Goal: Task Accomplishment & Management: Manage account settings

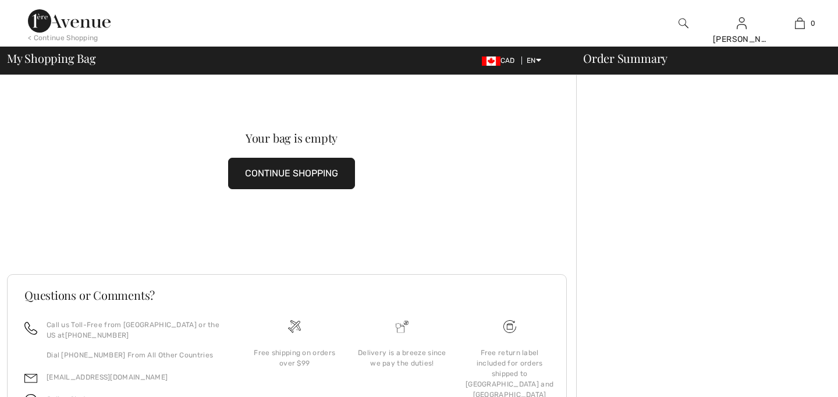
checkbox input "true"
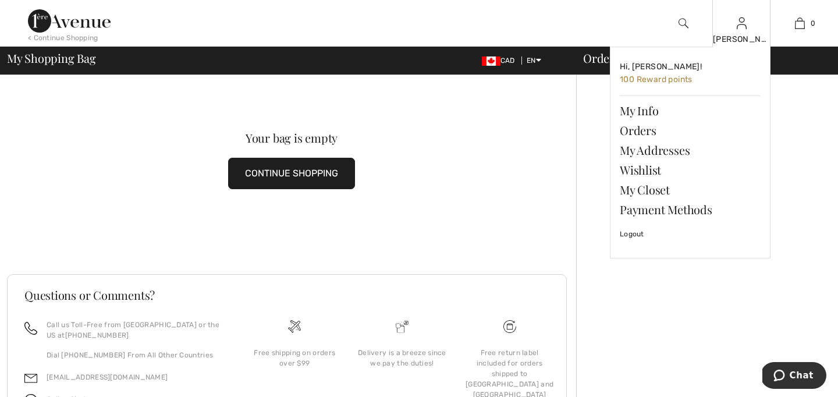
click at [600, 61] on div "Hi, Pamela! 100 Reward points My Info Orders My Addresses Wishlist My Closet Pa…" at bounding box center [683, 160] width 175 height 227
click at [643, 130] on link "Orders" at bounding box center [690, 131] width 141 height 20
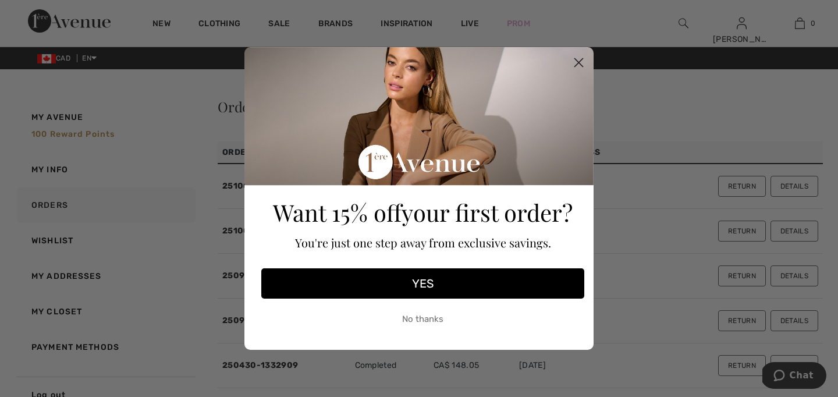
click at [577, 62] on circle "Close dialog" at bounding box center [578, 62] width 19 height 19
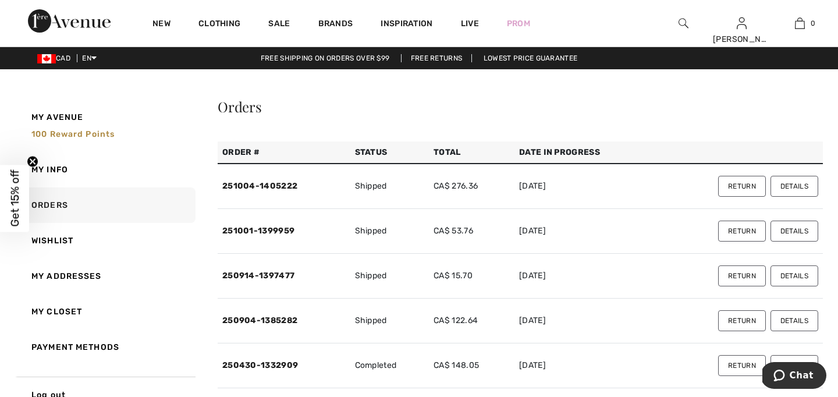
click at [739, 186] on button "Return" at bounding box center [742, 186] width 48 height 21
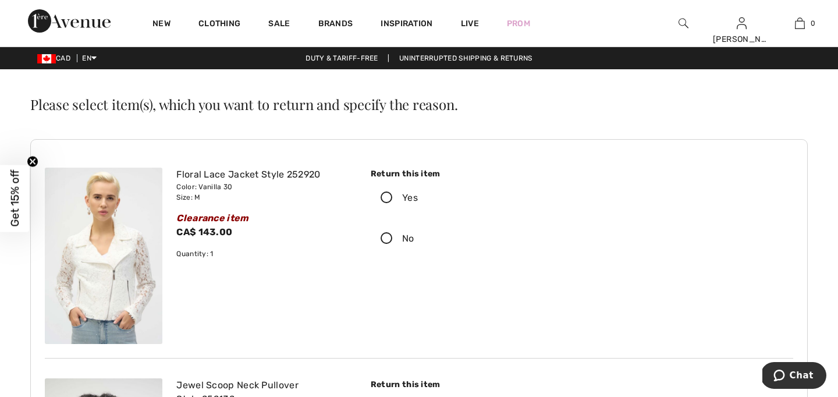
click at [385, 197] on icon at bounding box center [386, 198] width 31 height 12
click at [418, 197] on input "Yes" at bounding box center [422, 197] width 8 height 35
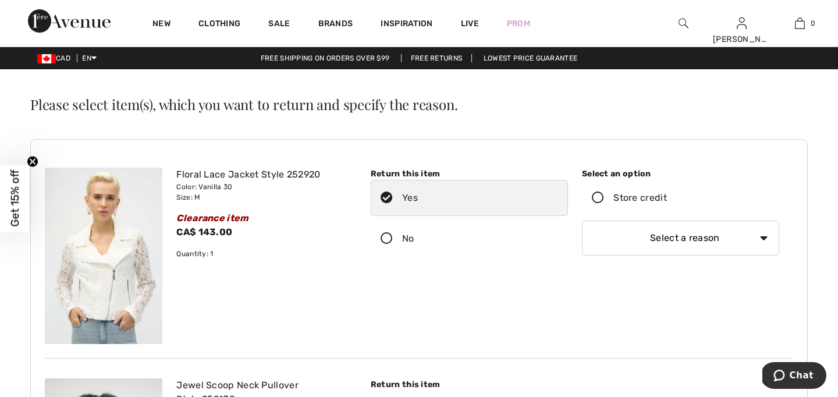
click at [598, 197] on icon at bounding box center [598, 198] width 31 height 12
click at [667, 197] on input "Store credit" at bounding box center [671, 197] width 8 height 35
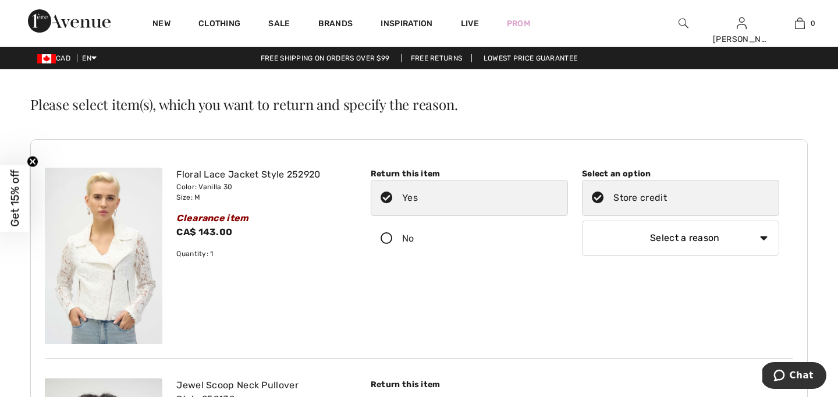
click at [761, 238] on select "Select a reason I received the wrong product or size My order arrived too late …" at bounding box center [680, 238] width 197 height 35
select select "6"
click at [582, 221] on select "Select a reason I received the wrong product or size My order arrived too late …" at bounding box center [680, 238] width 197 height 35
click at [717, 295] on div "Return this item Yes No Select an option" at bounding box center [575, 256] width 437 height 176
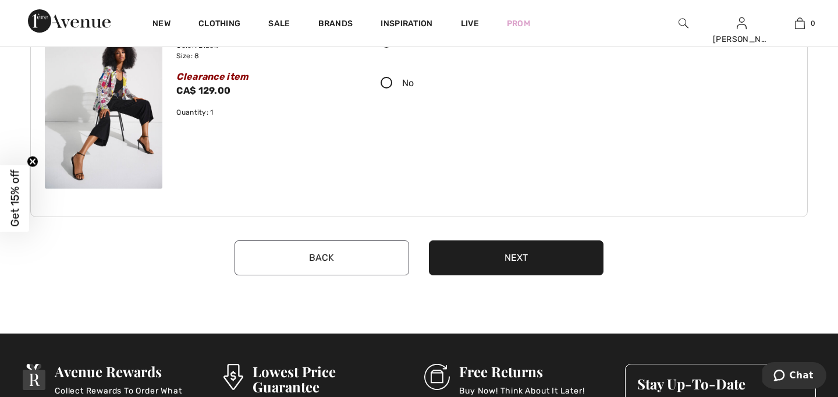
scroll to position [582, 0]
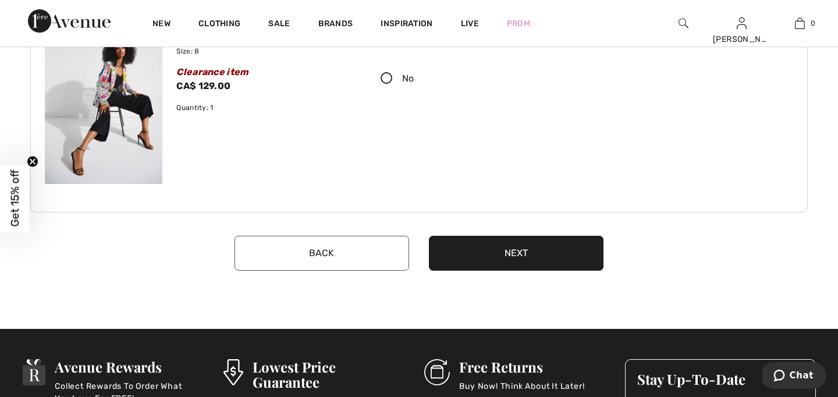
click at [569, 256] on button "Next" at bounding box center [516, 253] width 175 height 35
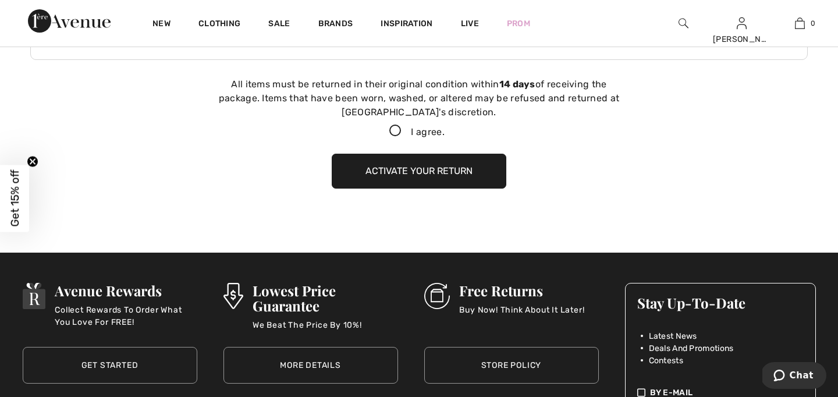
scroll to position [742, 0]
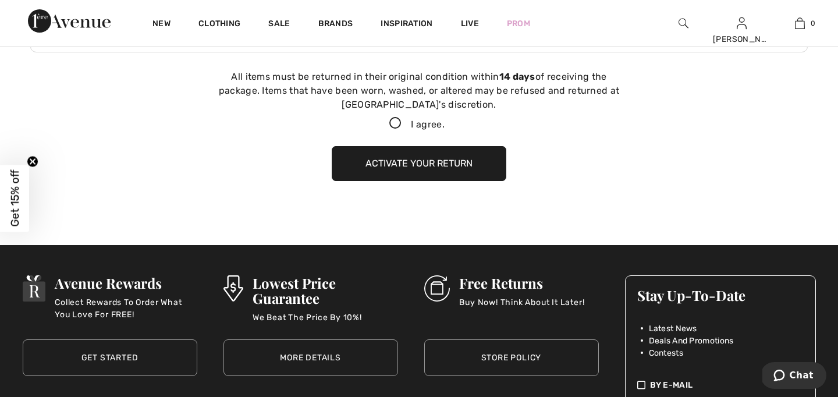
click at [394, 123] on icon at bounding box center [395, 124] width 31 height 12
click at [445, 123] on input "I agree." at bounding box center [449, 124] width 8 height 8
checkbox input "true"
click at [434, 164] on button "Activate your return" at bounding box center [419, 163] width 175 height 35
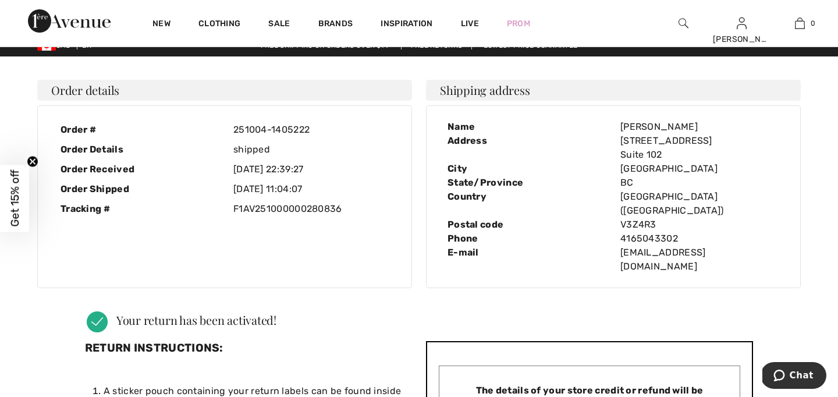
scroll to position [0, 0]
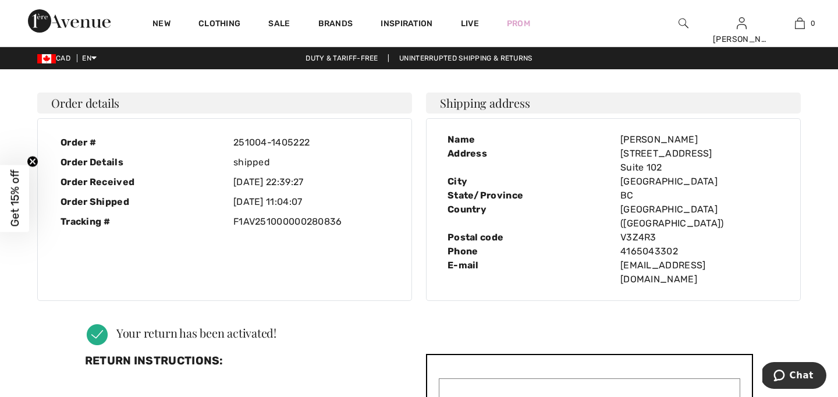
click at [339, 277] on div "Order details Order # 251004-1405222 Order Details shipped Order Received 2025-…" at bounding box center [419, 197] width 778 height 232
click at [680, 22] on img at bounding box center [684, 23] width 10 height 14
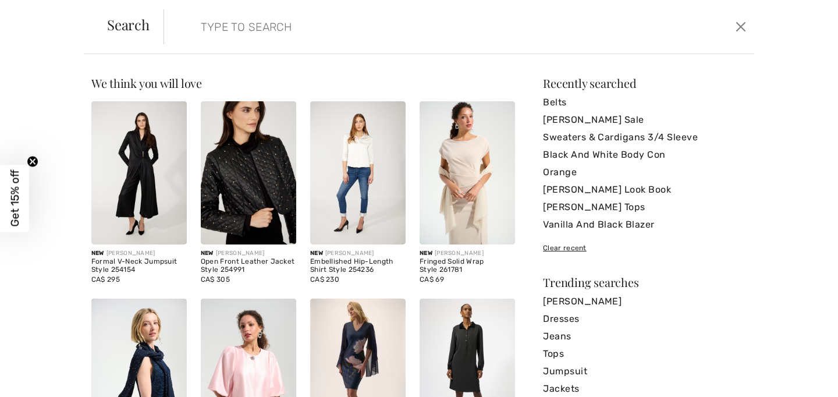
click at [468, 189] on img at bounding box center [467, 172] width 95 height 143
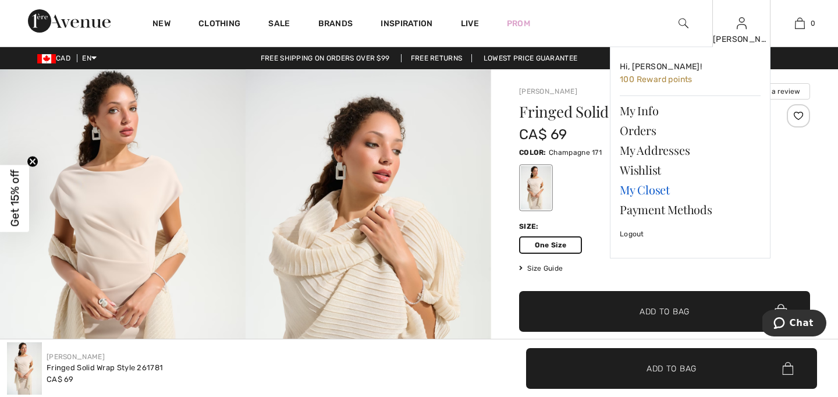
click at [635, 191] on link "My Closet" at bounding box center [690, 190] width 141 height 20
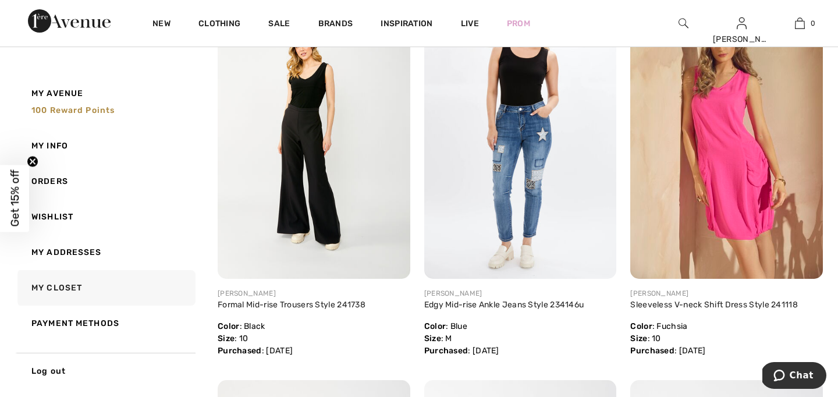
scroll to position [2166, 0]
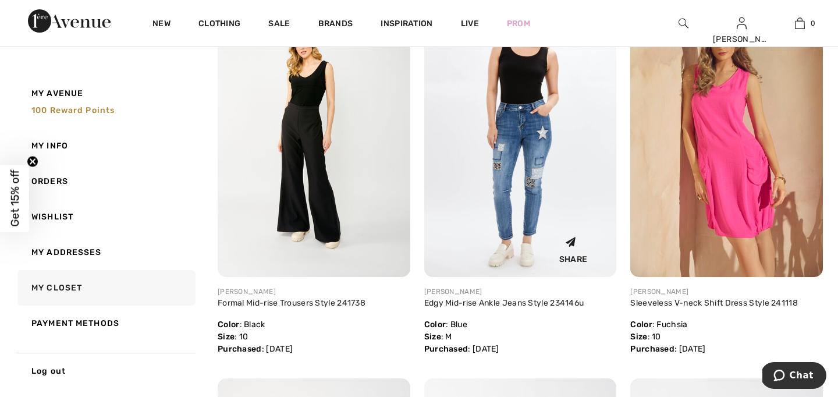
click at [535, 186] on img at bounding box center [520, 132] width 193 height 289
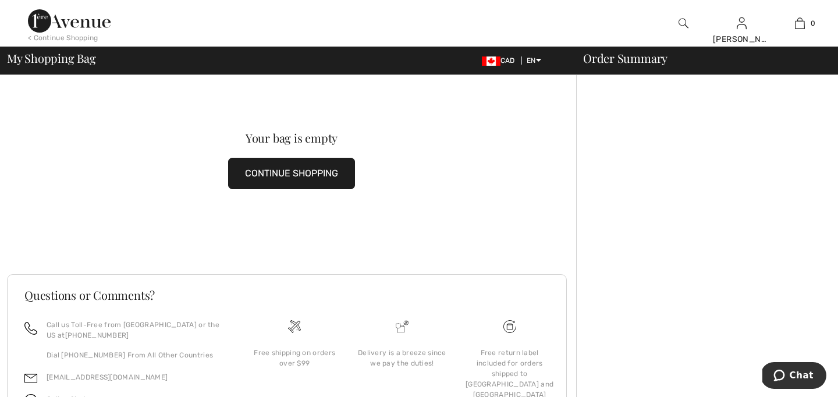
click at [683, 24] on img at bounding box center [684, 23] width 10 height 14
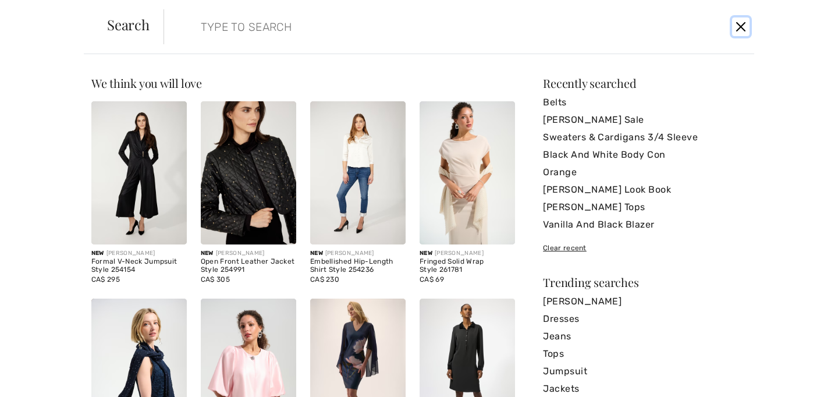
click at [740, 26] on button "Close" at bounding box center [740, 26] width 17 height 19
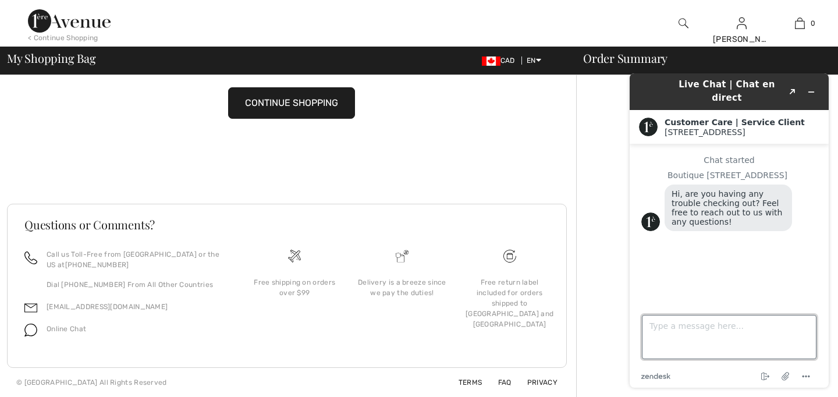
click at [660, 323] on textarea "Type a message here..." at bounding box center [729, 337] width 175 height 44
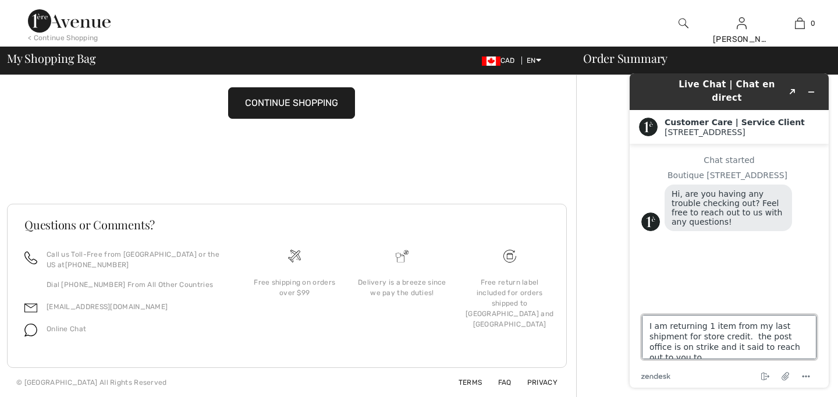
scroll to position [4, 0]
type textarea "I am returning 1 item from my last shipment for store credit. the post office i…"
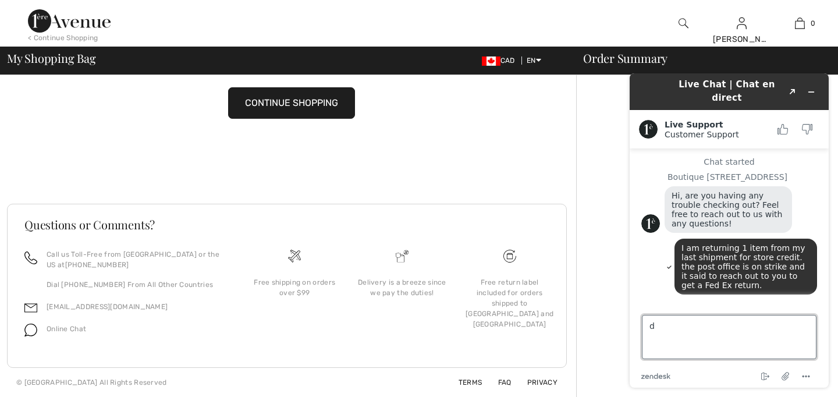
scroll to position [8, 0]
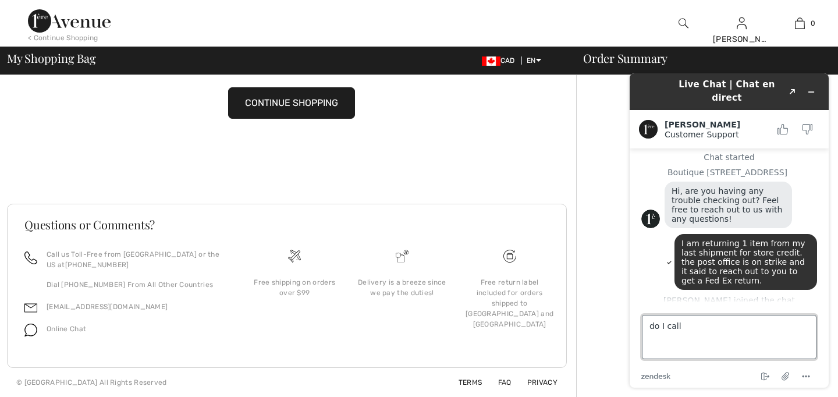
type textarea "do I call?"
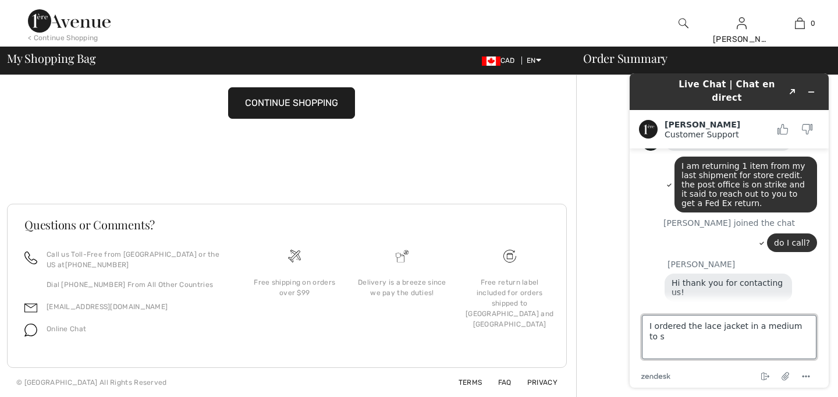
scroll to position [132, 0]
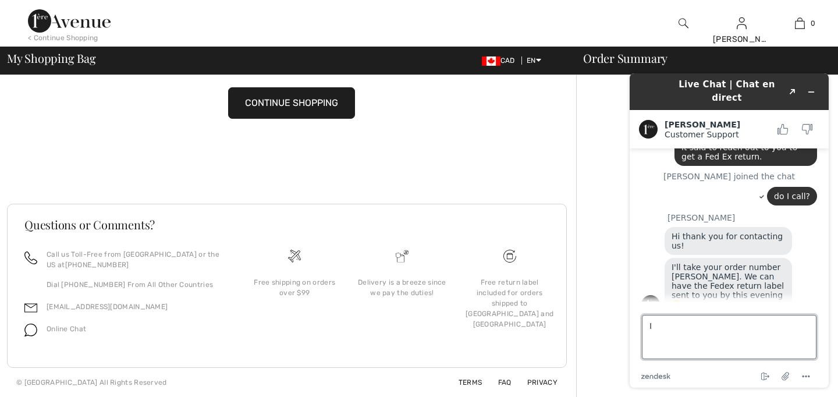
type textarea "I"
click at [814, 92] on icon "Minimize widget" at bounding box center [811, 92] width 5 height 0
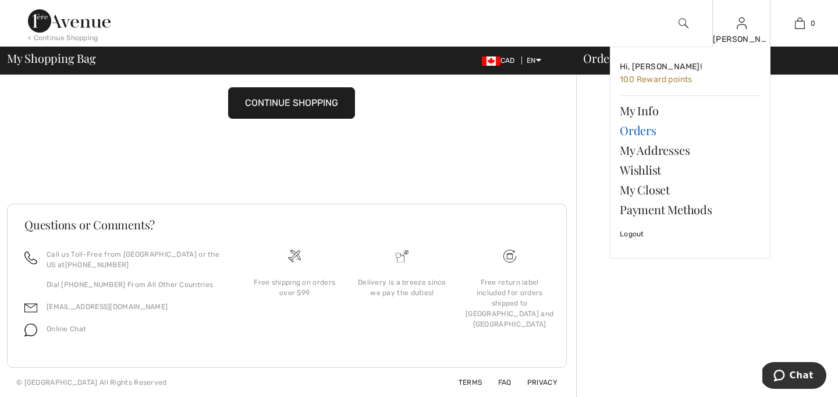
click at [631, 130] on link "Orders" at bounding box center [690, 131] width 141 height 20
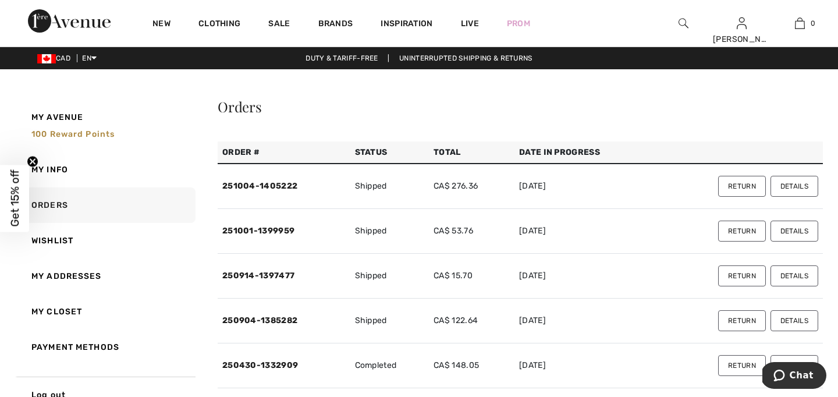
click at [739, 187] on button "Return" at bounding box center [742, 186] width 48 height 21
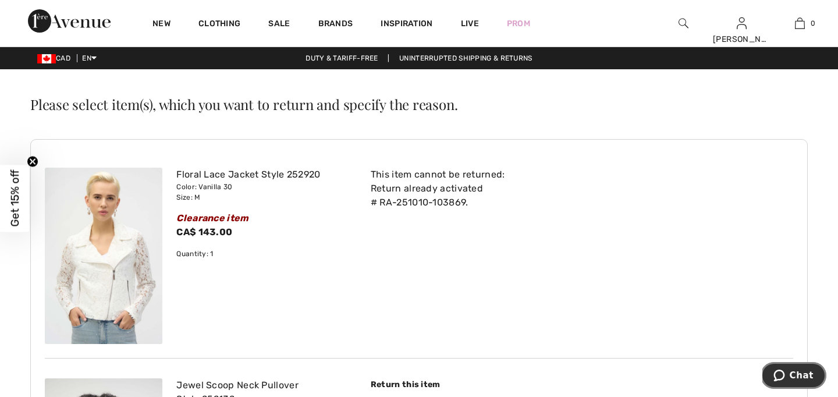
click at [796, 377] on span "Chat" at bounding box center [802, 375] width 24 height 10
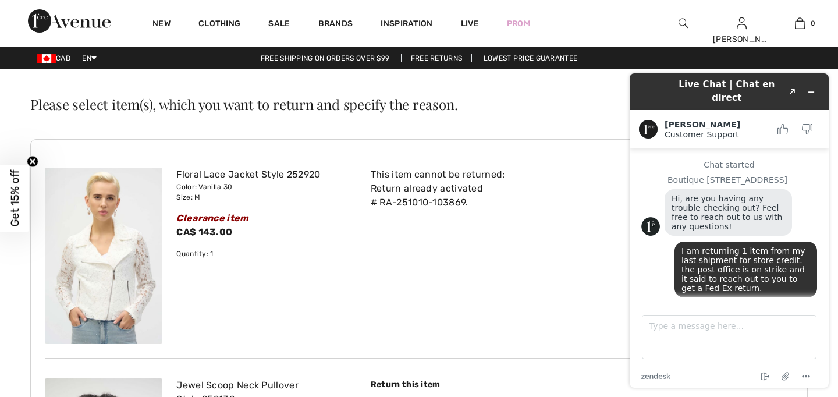
scroll to position [132, 0]
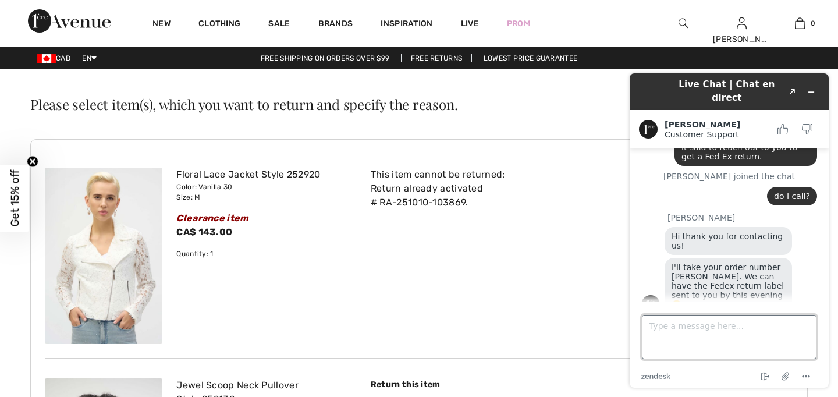
click at [675, 326] on textarea "Type a message here..." at bounding box center [729, 337] width 175 height 44
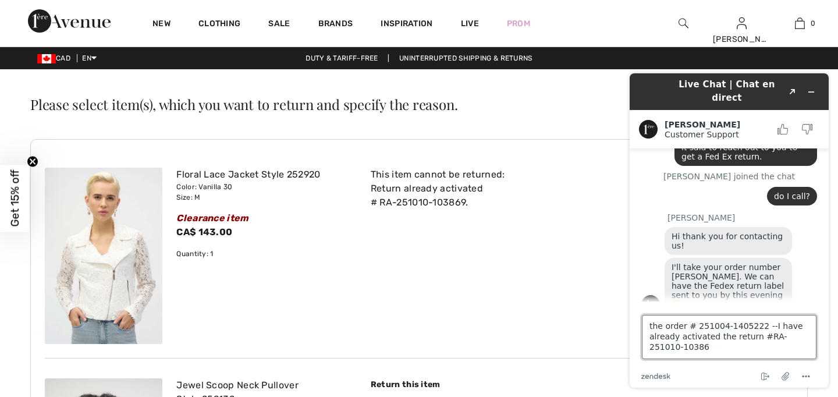
type textarea "the order # 251004-1405222 --I have already activated the return #RA-251010-103…"
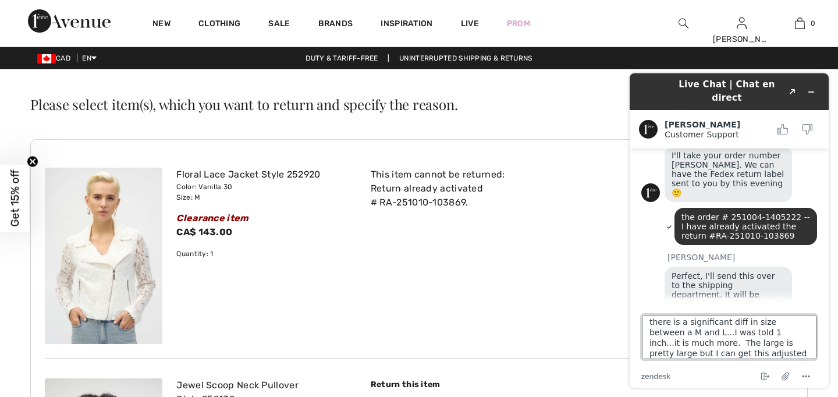
scroll to position [15, 0]
type textarea "there is a significant diff in size between a M and L...I was told 1 inch...it …"
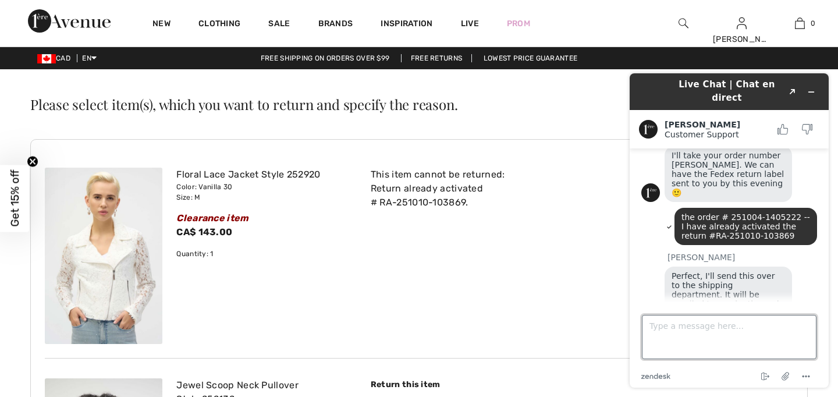
scroll to position [314, 0]
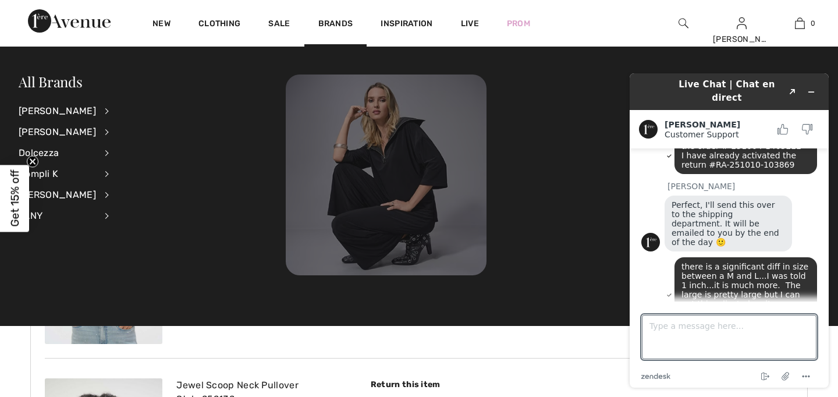
click at [407, 166] on img at bounding box center [386, 175] width 201 height 201
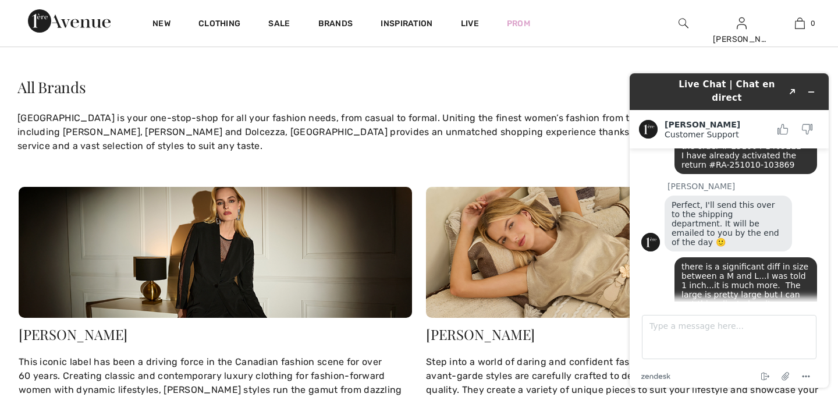
scroll to position [37, 0]
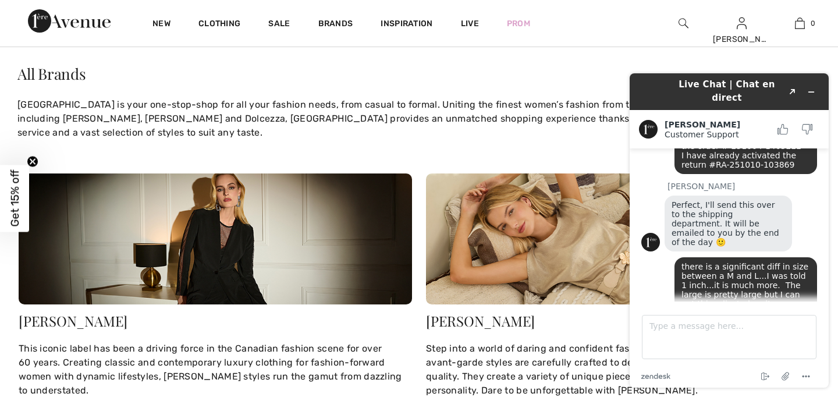
click at [228, 246] on img at bounding box center [216, 238] width 394 height 131
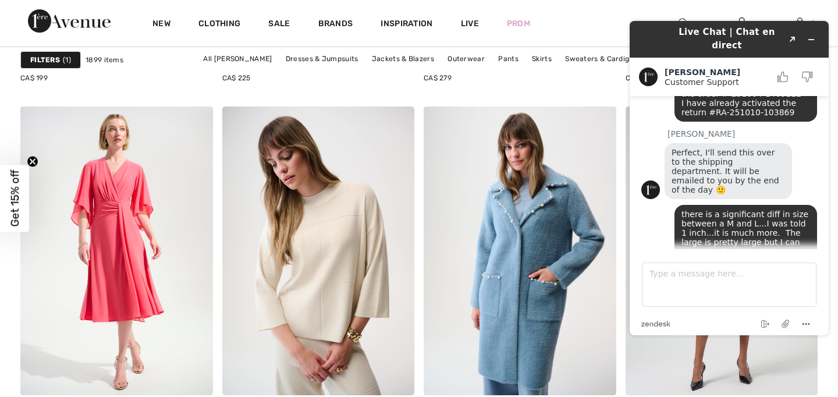
scroll to position [2495, 0]
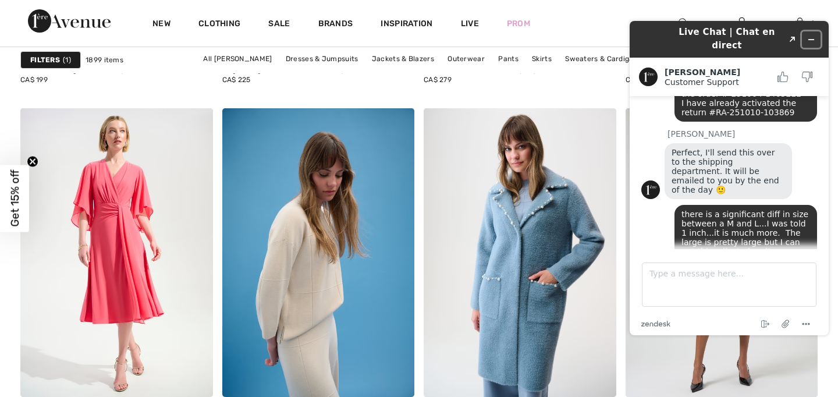
click at [814, 36] on icon "Minimize widget" at bounding box center [811, 40] width 8 height 8
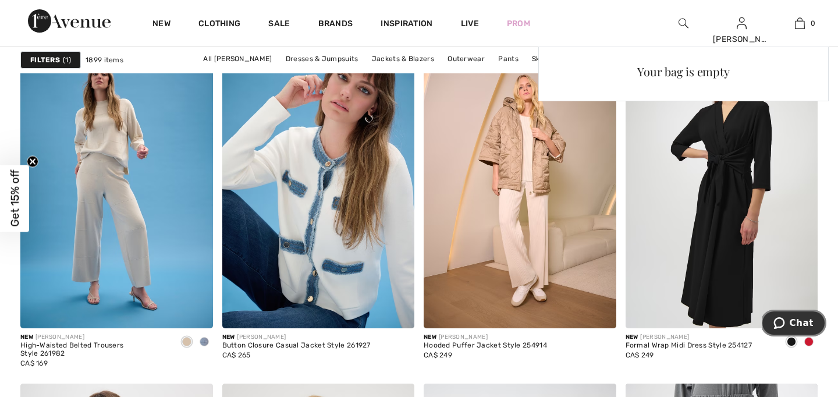
scroll to position [4893, 0]
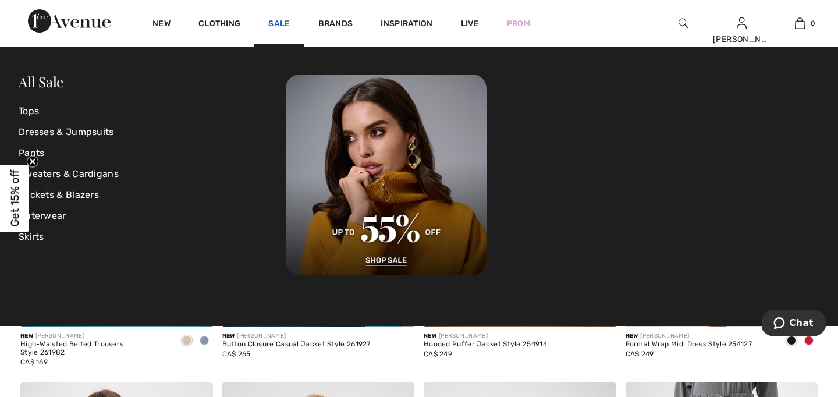
click at [281, 19] on link "Sale" at bounding box center [279, 25] width 22 height 12
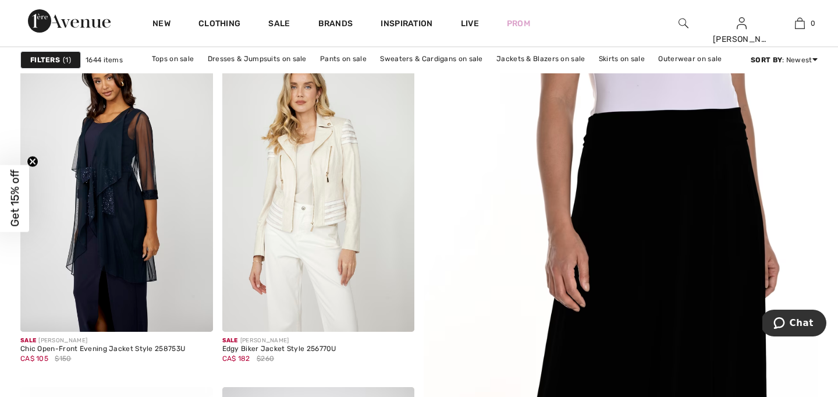
scroll to position [163, 0]
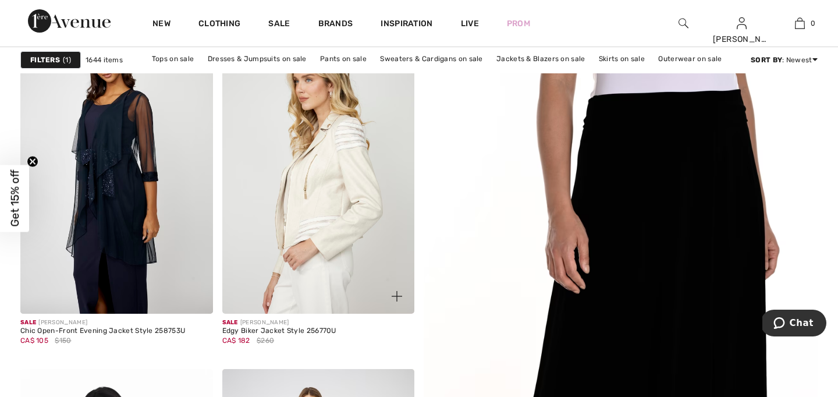
click at [306, 215] on img at bounding box center [318, 169] width 193 height 289
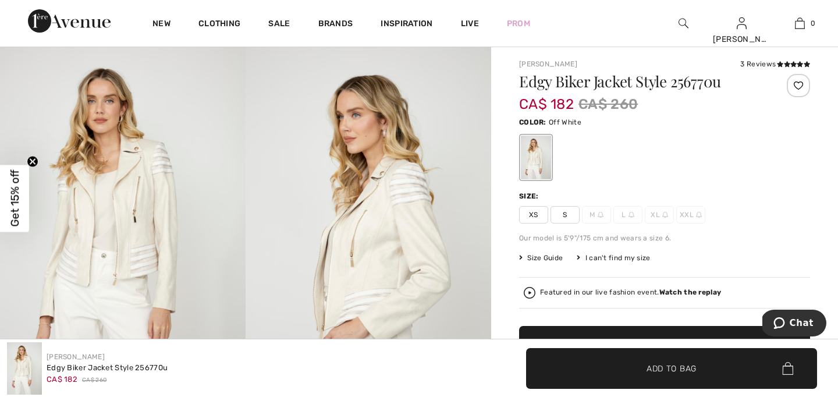
scroll to position [23, 0]
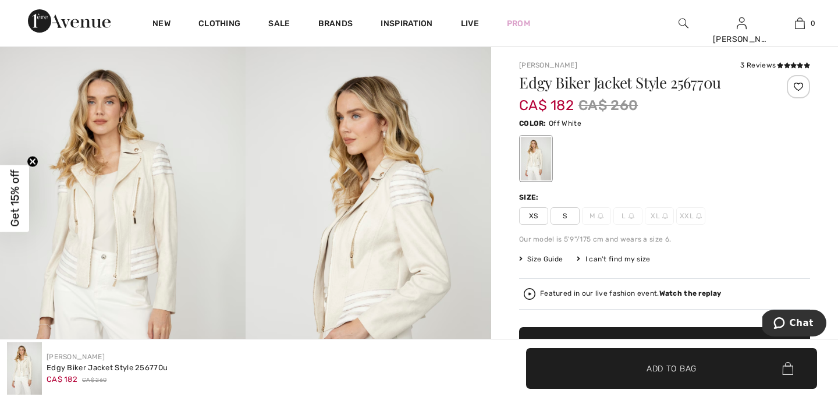
click at [625, 259] on div "I can't find my size" at bounding box center [613, 259] width 73 height 10
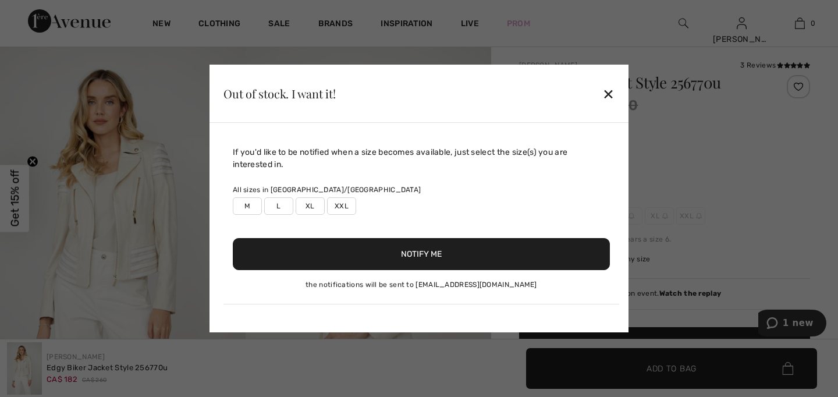
click at [307, 206] on label "XL" at bounding box center [310, 205] width 29 height 17
click at [423, 256] on button "Notify Me" at bounding box center [421, 254] width 377 height 32
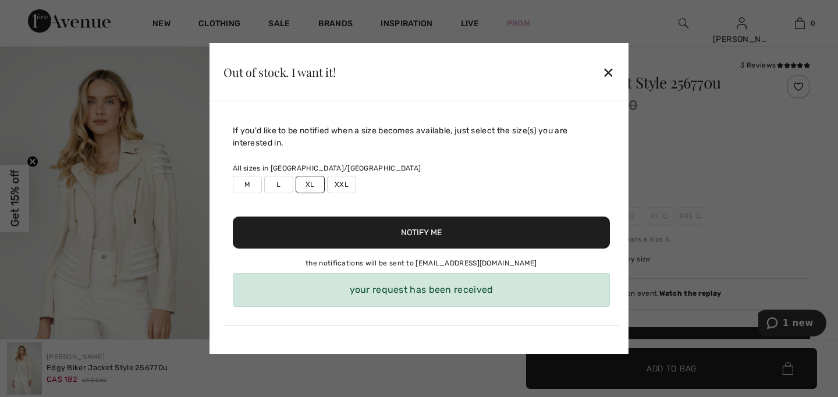
click at [608, 75] on div "✕" at bounding box center [609, 72] width 12 height 24
